Goal: Communication & Community: Answer question/provide support

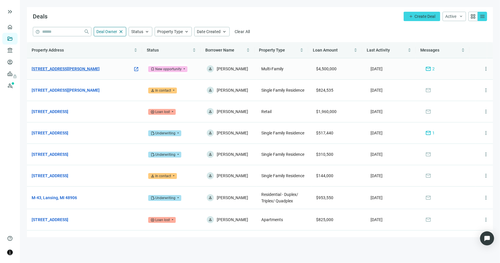
click at [68, 70] on link "[STREET_ADDRESS][PERSON_NAME]" at bounding box center [66, 69] width 68 height 6
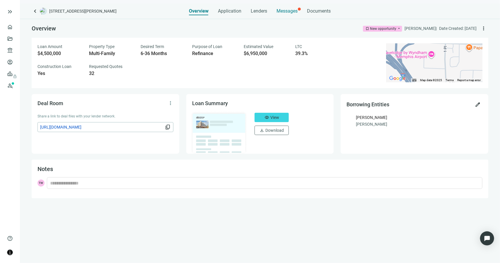
click at [287, 11] on span "Messages" at bounding box center [287, 11] width 21 height 6
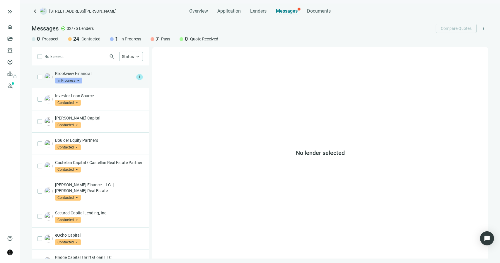
click at [102, 77] on div "Brookview Financial In Progress arrow_drop_down" at bounding box center [94, 77] width 79 height 13
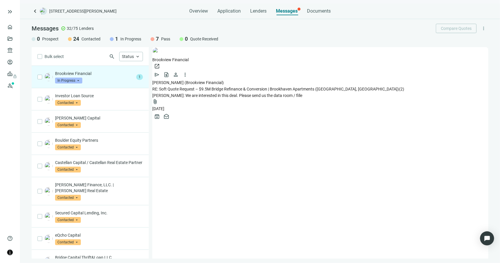
click at [204, 87] on span "RE: Soft Quote Request – $9.5M Bridge Refinance & Conversion | Brookhaven Apart…" at bounding box center [275, 89] width 247 height 5
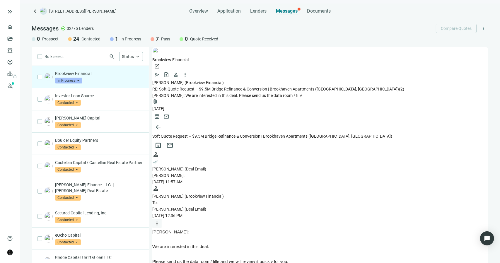
click at [160, 221] on span "more_vert" at bounding box center [157, 224] width 6 height 6
click at [434, 141] on span "Reply all" at bounding box center [437, 138] width 15 height 5
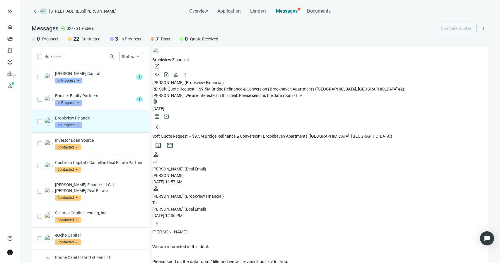
drag, startPoint x: 195, startPoint y: 1108, endPoint x: 456, endPoint y: 1107, distance: 261.3
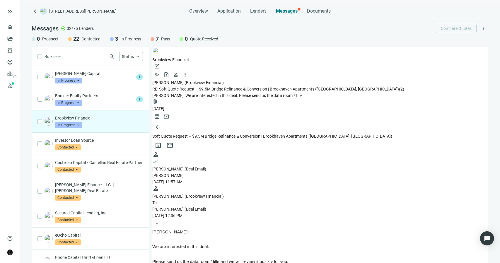
scroll to position [799, 0]
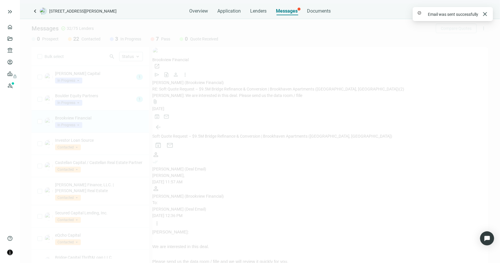
scroll to position [778, 0]
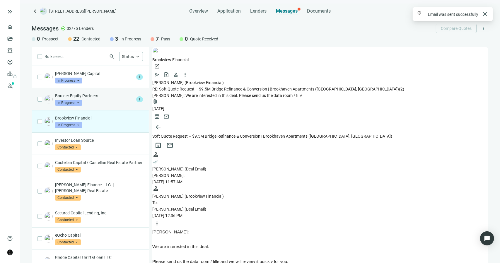
click at [97, 99] on div "Boulder Equity Partners In Progress arrow_drop_down" at bounding box center [94, 99] width 79 height 13
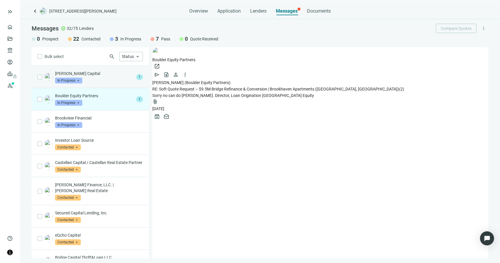
click at [98, 81] on div "[PERSON_NAME] Capital In Progress arrow_drop_down" at bounding box center [94, 77] width 79 height 13
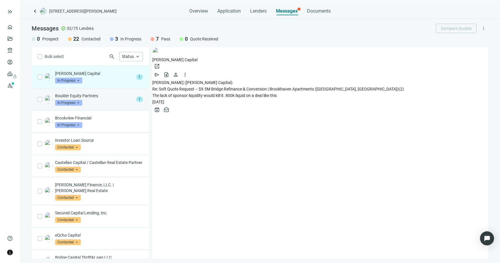
click at [95, 107] on div "Boulder Equity Partners In Progress arrow_drop_down 1" at bounding box center [90, 99] width 117 height 22
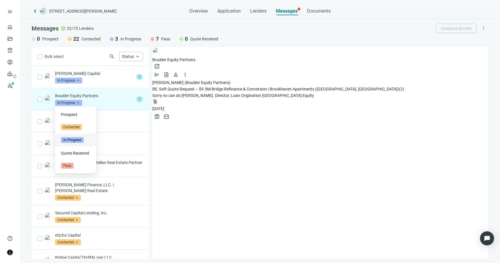
click at [74, 102] on span "In Progress" at bounding box center [68, 103] width 27 height 6
click at [72, 167] on span "Pass" at bounding box center [67, 166] width 13 height 6
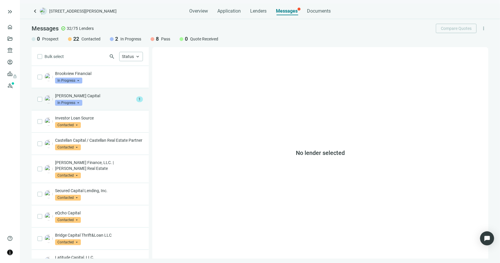
click at [98, 102] on div "[PERSON_NAME] Capital In Progress arrow_drop_down" at bounding box center [94, 99] width 79 height 13
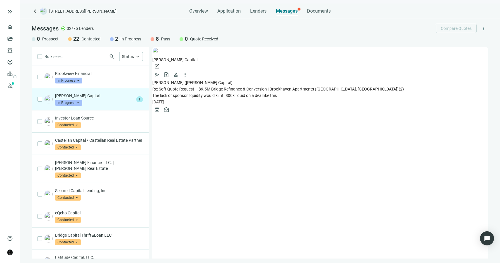
click at [185, 93] on span "The lack of sponsor liquidity would kill it. 800k liquid on a deal like this" at bounding box center [214, 95] width 124 height 5
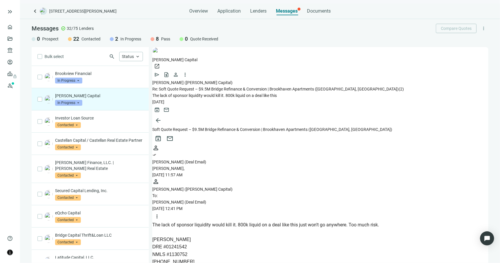
click at [79, 101] on span "In Progress" at bounding box center [68, 103] width 27 height 6
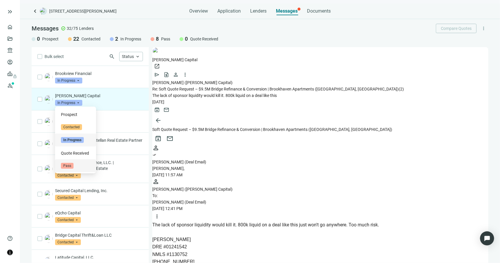
click at [69, 166] on span "Pass" at bounding box center [67, 166] width 13 height 6
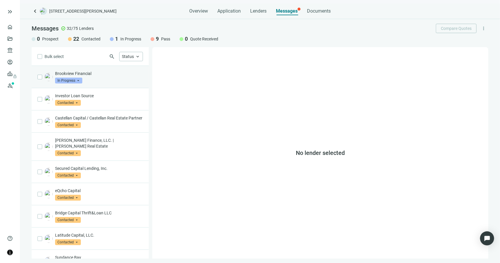
click at [78, 81] on span "In Progress" at bounding box center [68, 81] width 27 height 6
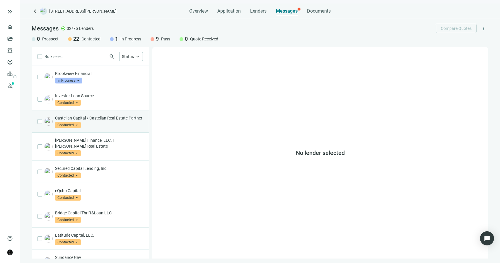
click at [132, 121] on p "Castellan Capital / Castellan Real Estate Partner" at bounding box center [99, 118] width 88 height 6
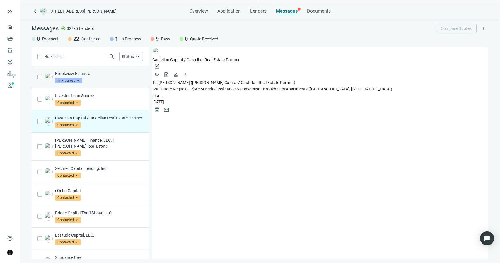
click at [117, 80] on div "Brookview Financial In Progress arrow_drop_down prospect contacted in_progress …" at bounding box center [99, 77] width 88 height 13
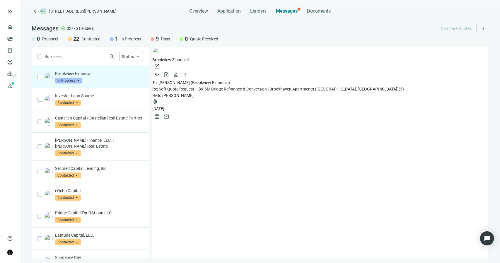
click at [195, 93] on span "Hello [PERSON_NAME]," at bounding box center [173, 95] width 42 height 5
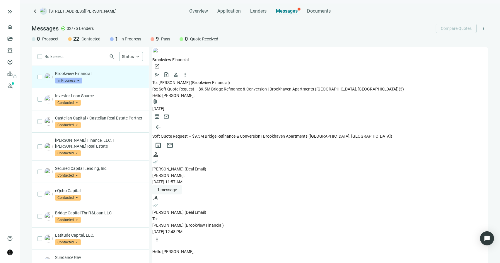
click at [182, 185] on button "1 message" at bounding box center [167, 189] width 30 height 9
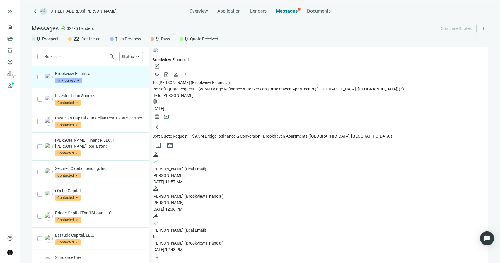
click at [250, 185] on div "person [PERSON_NAME] (Brookview Financial) [PERSON_NAME]: [DATE] 12:36 PM" at bounding box center [320, 198] width 336 height 27
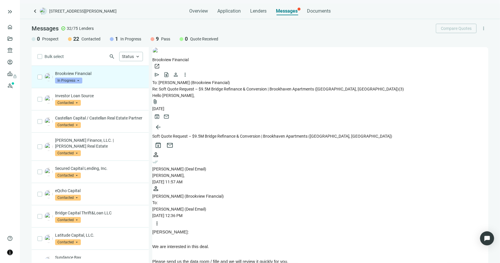
scroll to position [703, 0]
click at [111, 100] on div "Investor Loan Source Contacted arrow_drop_down" at bounding box center [99, 99] width 88 height 13
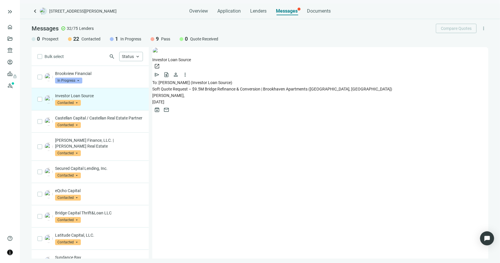
click at [171, 93] on span "[PERSON_NAME]," at bounding box center [168, 95] width 32 height 5
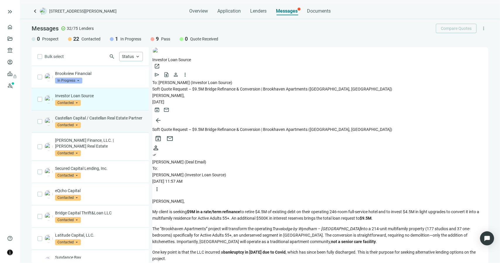
click at [103, 119] on p "Castellan Capital / Castellan Real Estate Partner" at bounding box center [99, 118] width 88 height 6
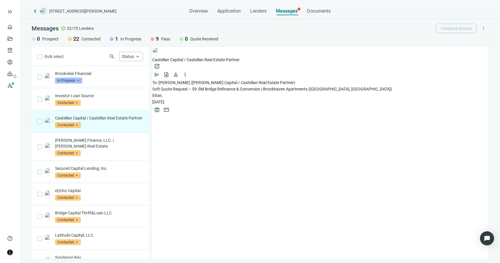
click at [163, 93] on span "Eitan," at bounding box center [157, 95] width 10 height 5
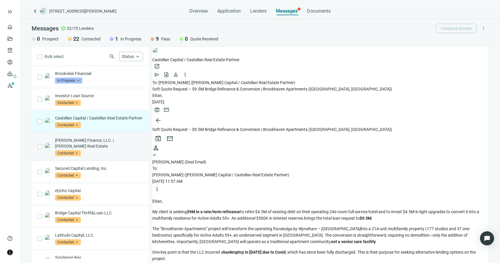
click at [100, 151] on div "[PERSON_NAME] Finance, LLC. | [PERSON_NAME] Real Estate Contacted arrow_drop_do…" at bounding box center [99, 146] width 88 height 19
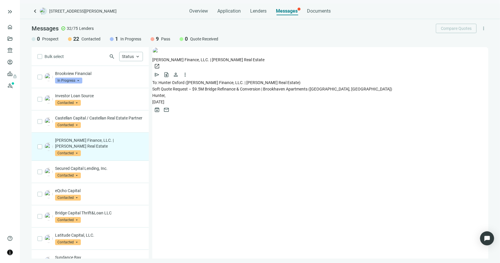
click at [166, 93] on span "Hunter," at bounding box center [158, 95] width 13 height 5
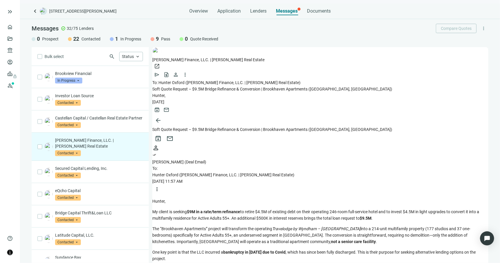
scroll to position [420, 0]
